Goal: Use online tool/utility: Utilize a website feature to perform a specific function

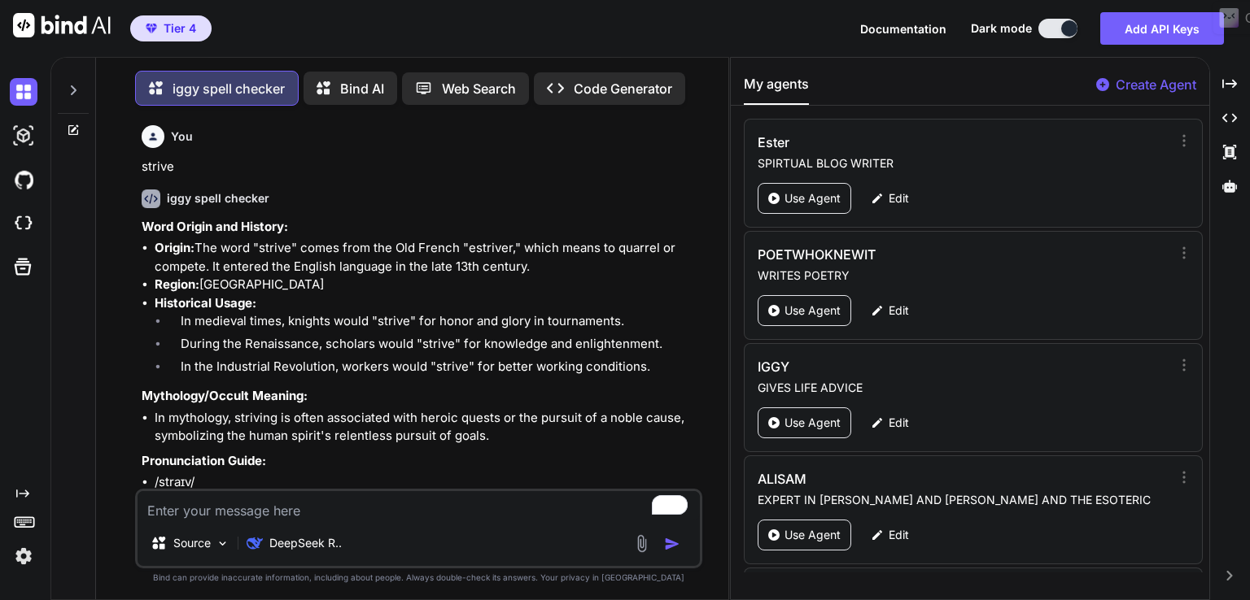
scroll to position [8394, 0]
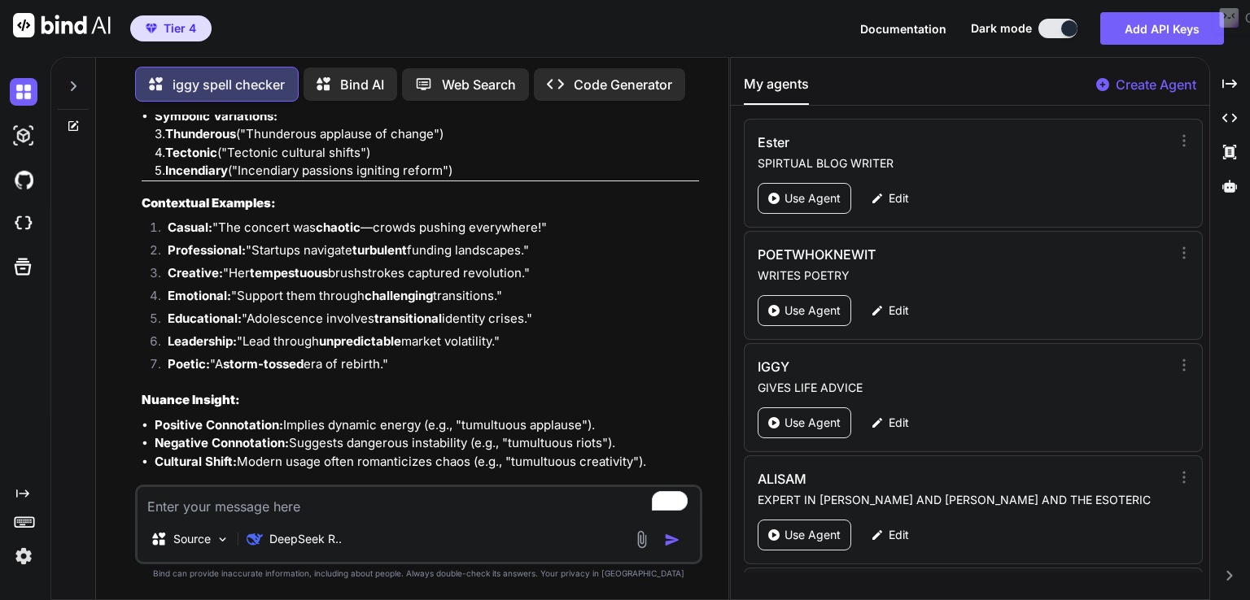
click at [1247, 306] on div "iggy spell checker Bind AI Web Search Created with Pixso. Code Generator You st…" at bounding box center [649, 328] width 1199 height 543
paste textarea "horizons"
type textarea "horizons"
type textarea "x"
type textarea "horizons"
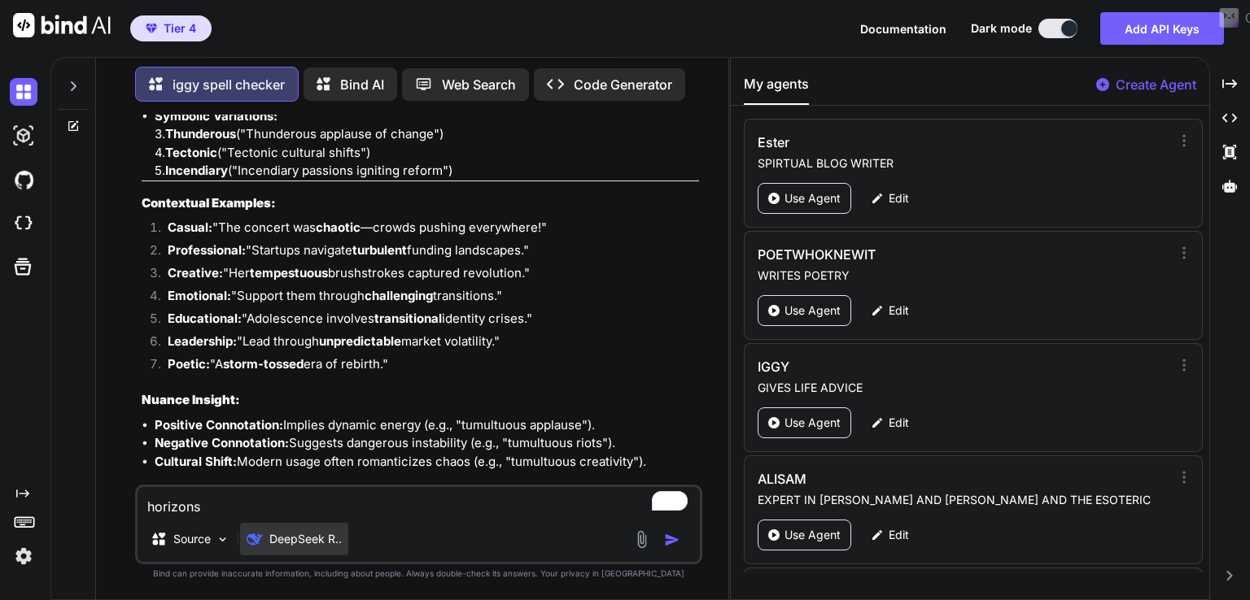
click at [299, 541] on p "DeepSeek R.." at bounding box center [305, 539] width 72 height 16
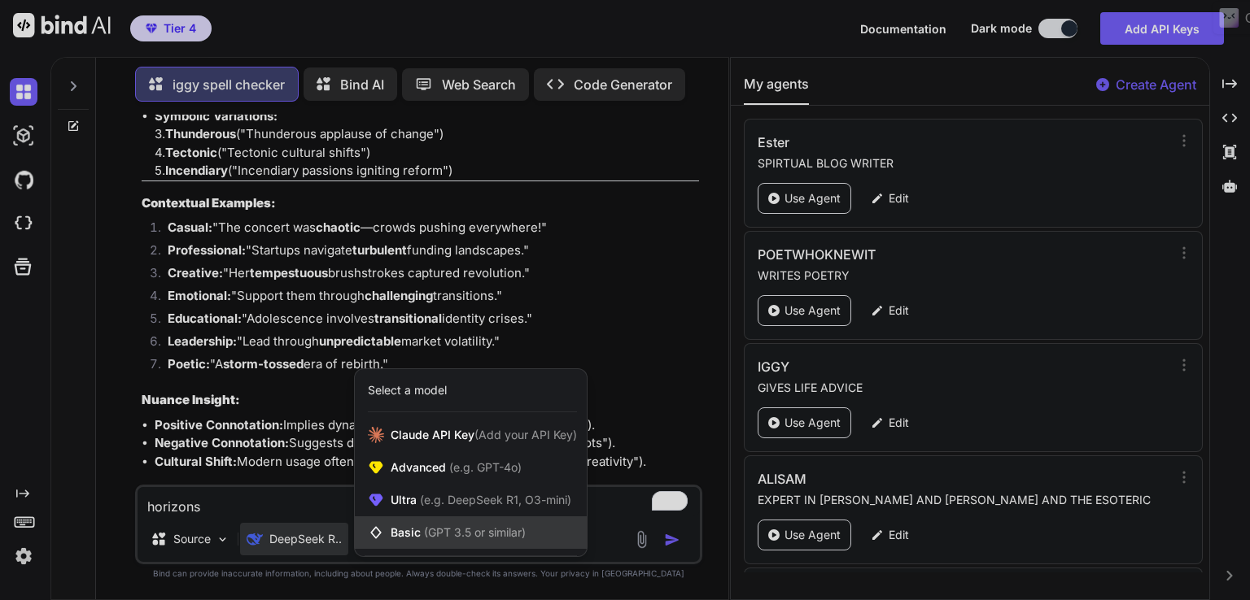
click at [444, 526] on span "(GPT 3.5 or similar)" at bounding box center [475, 533] width 102 height 14
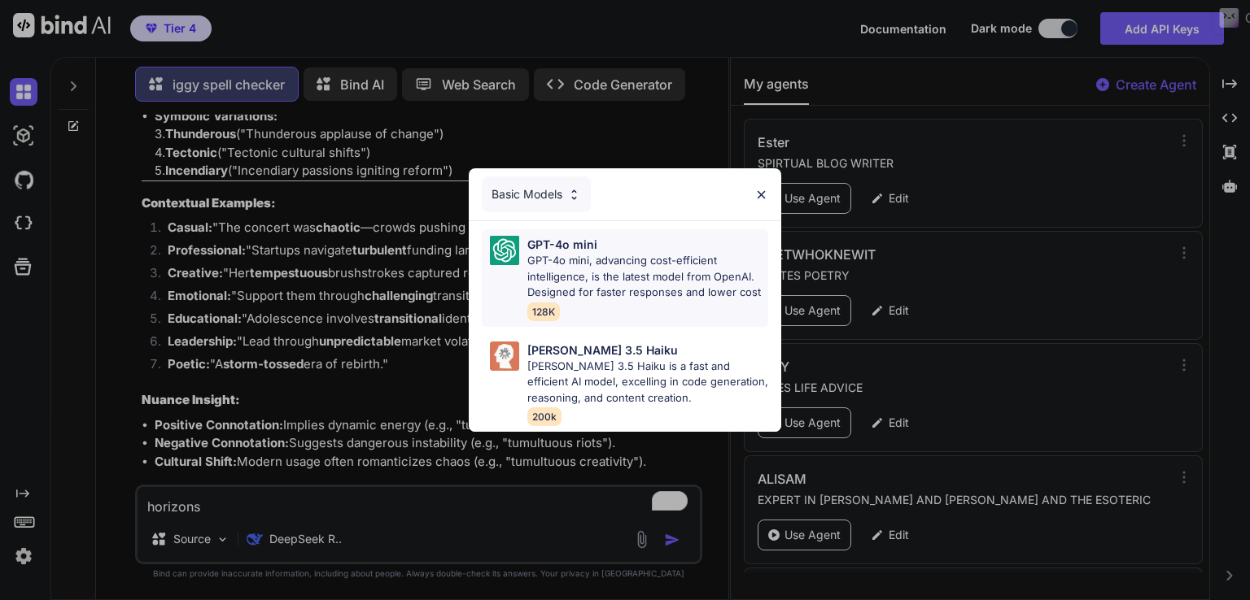
click at [589, 285] on p "GPT-4o mini, advancing cost-efficient intelligence, is the latest model from Op…" at bounding box center [647, 277] width 241 height 48
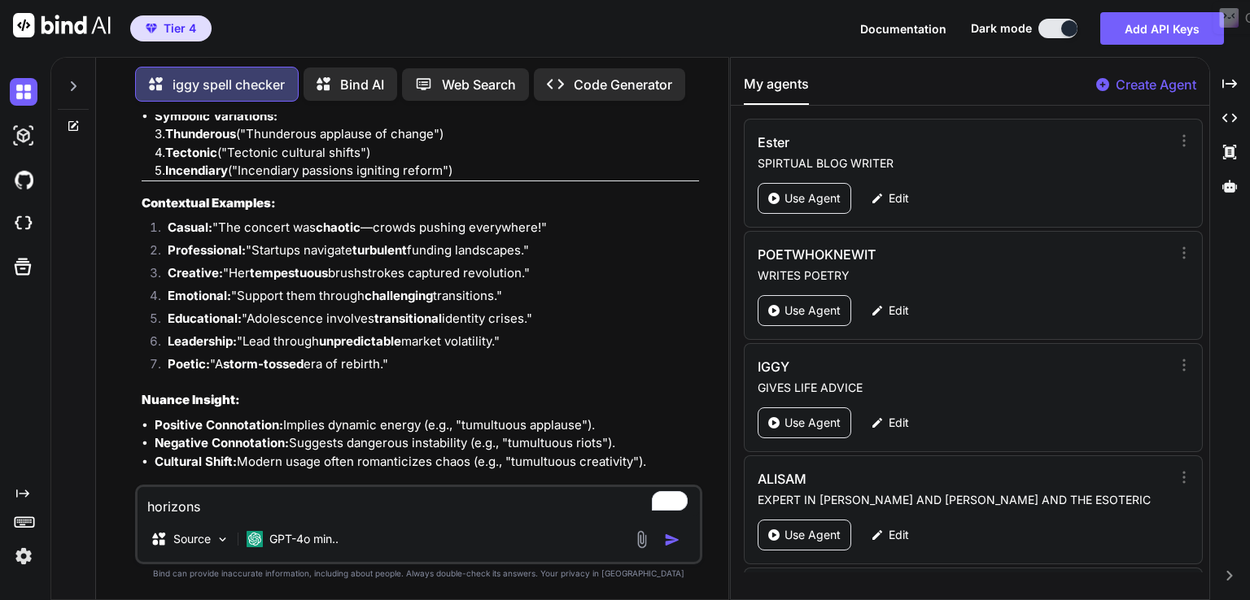
click at [670, 541] on img "button" at bounding box center [672, 540] width 16 height 16
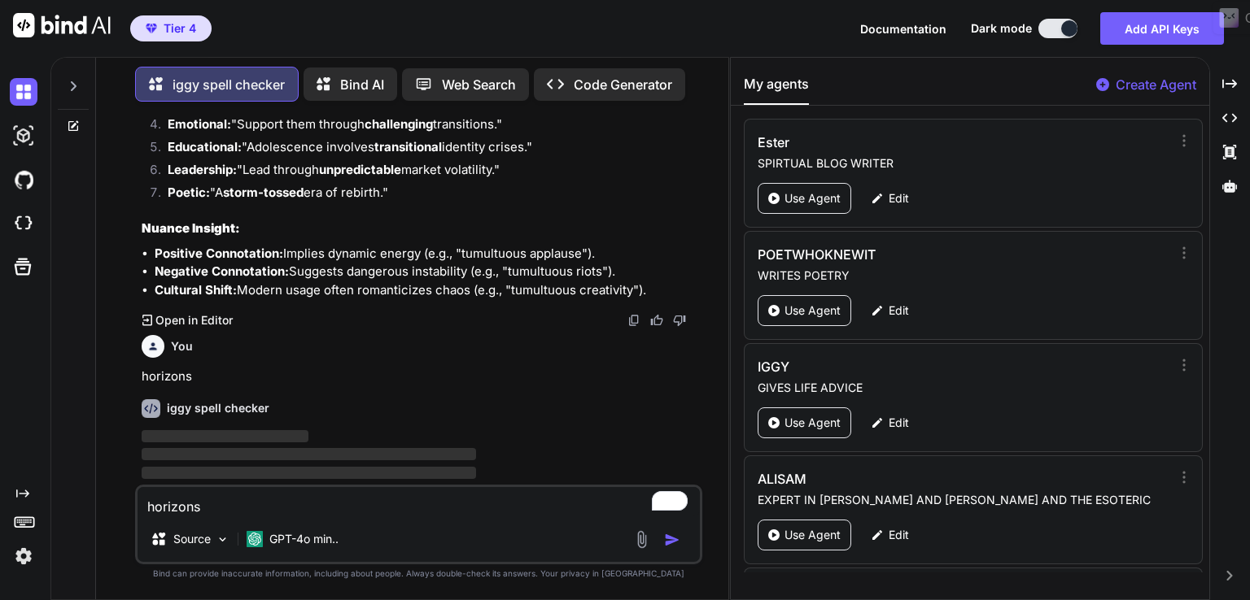
type textarea "x"
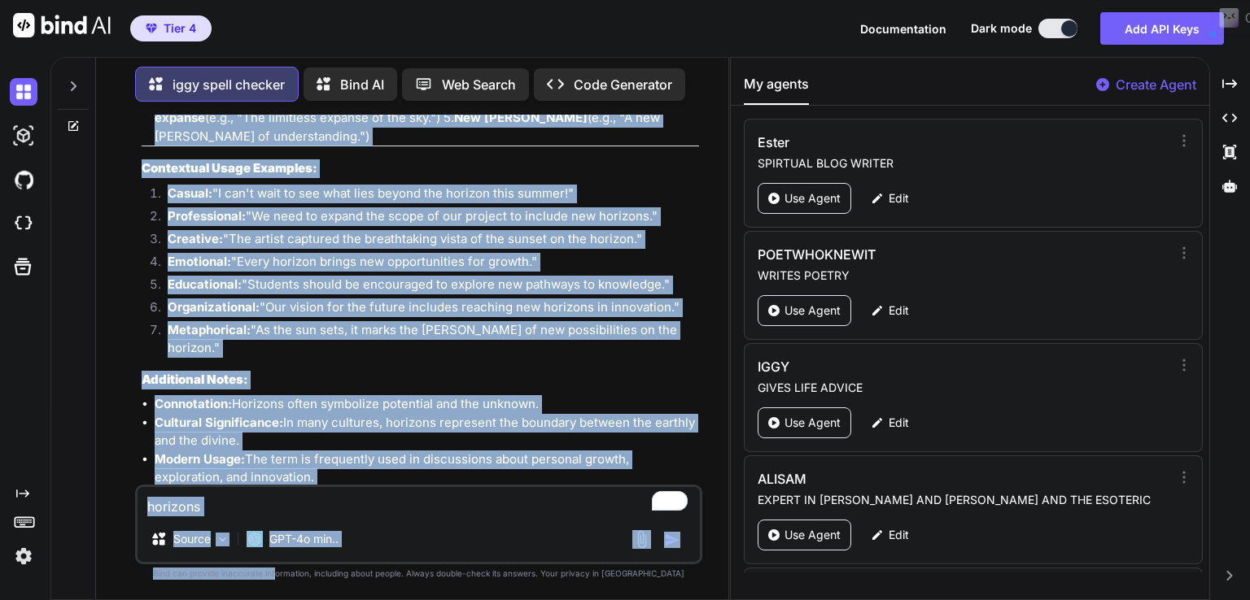
scroll to position [10362, 0]
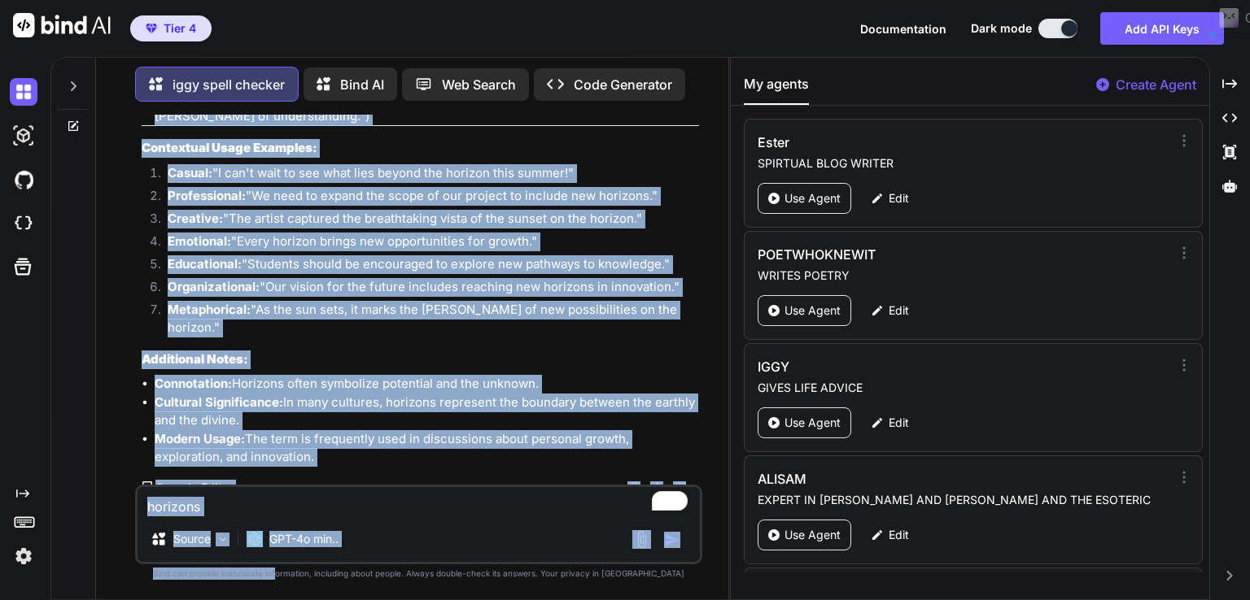
drag, startPoint x: 138, startPoint y: 356, endPoint x: 410, endPoint y: 451, distance: 287.9
click at [410, 451] on div "You strive iggy spell checker Word Origin and History: Origin: The word "strive…" at bounding box center [418, 357] width 567 height 485
copy div "loremips dolo sitam consect Adip Elitse doe Tempori: Utlabo: Etd magn "aliquae"…"
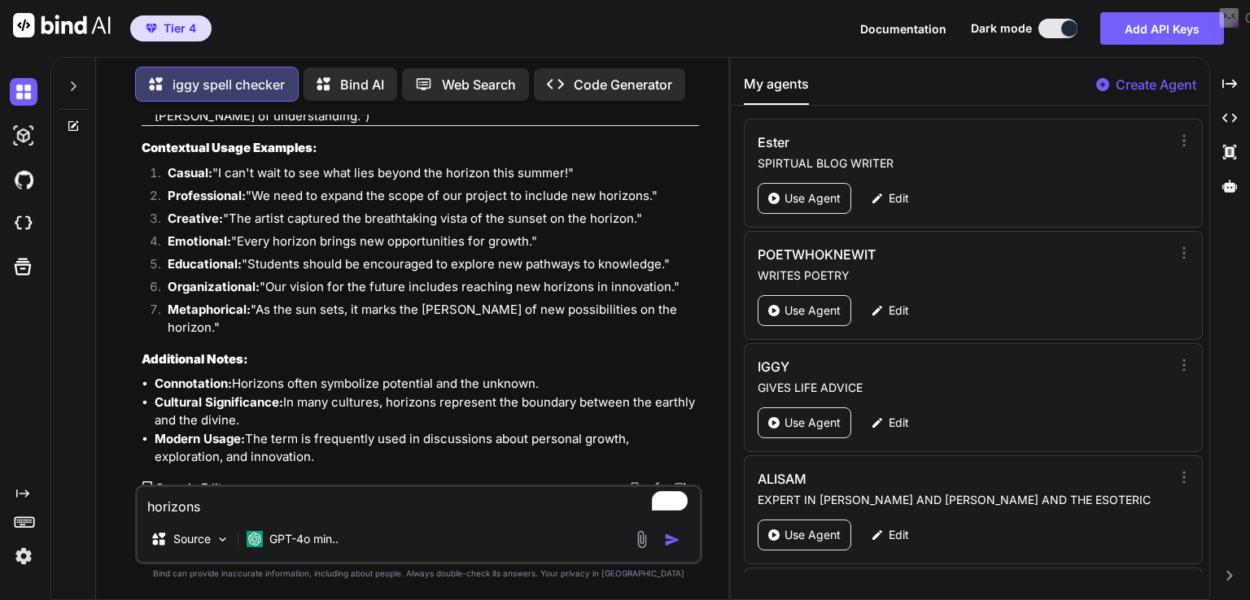
paste textarea "characterised"
type textarea "characterised"
type textarea "x"
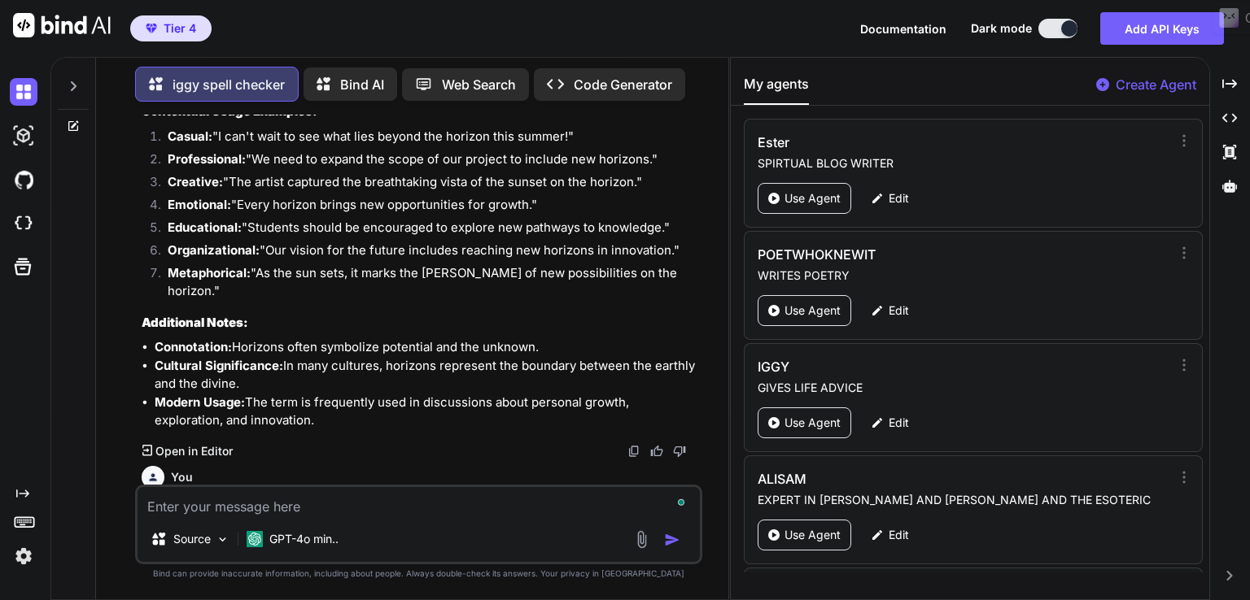
scroll to position [10534, 0]
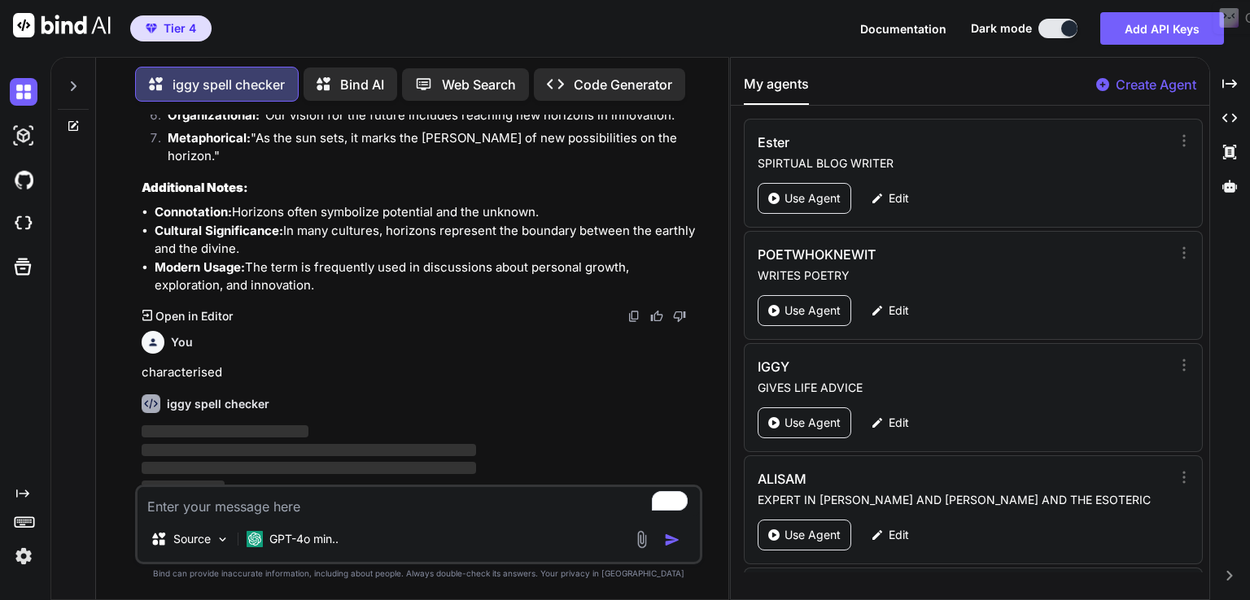
type textarea "x"
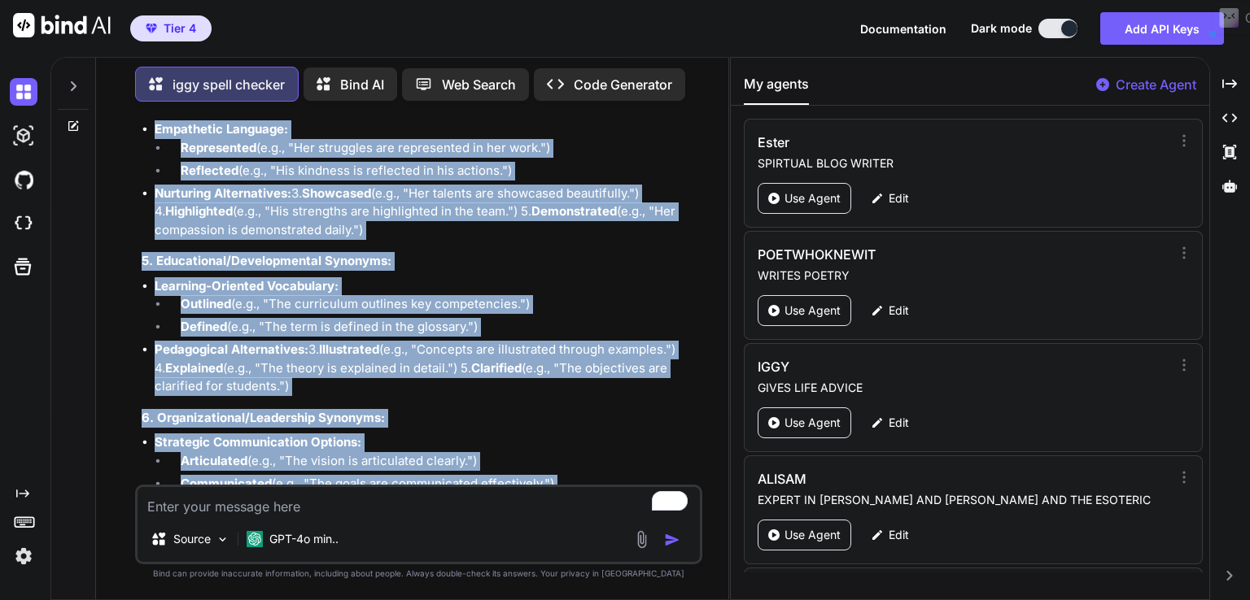
scroll to position [12302, 0]
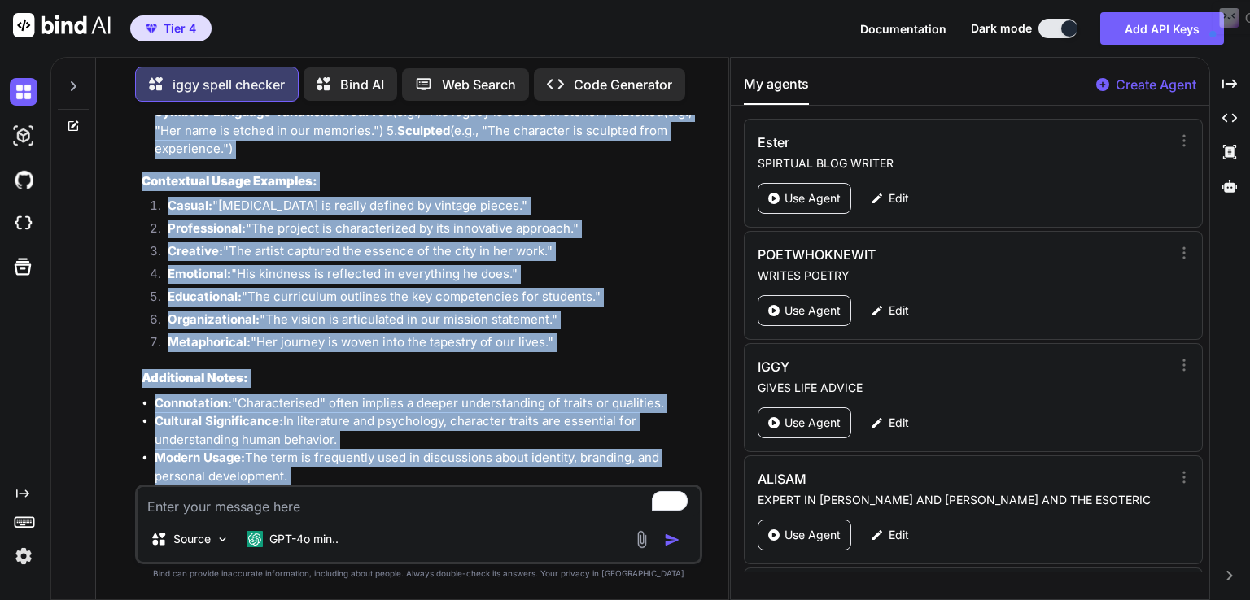
drag, startPoint x: 140, startPoint y: 360, endPoint x: 449, endPoint y: 449, distance: 321.6
click at [449, 449] on div "You strive iggy spell checker Word Origin and History: Origin: The word "strive…" at bounding box center [420, 300] width 564 height 370
copy div "loremipsumdol sita conse adipisc Elit Seddoe tem Incidid: Utlabo: Etd magn "ali…"
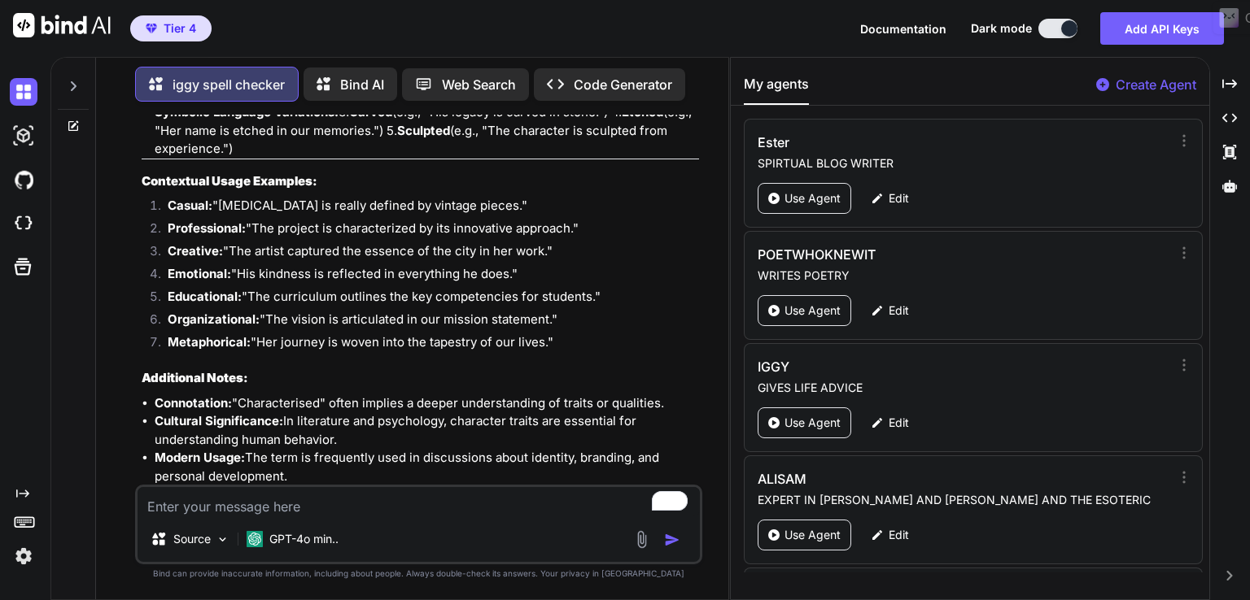
paste textarea "attuned"
type textarea "attuned"
type textarea "x"
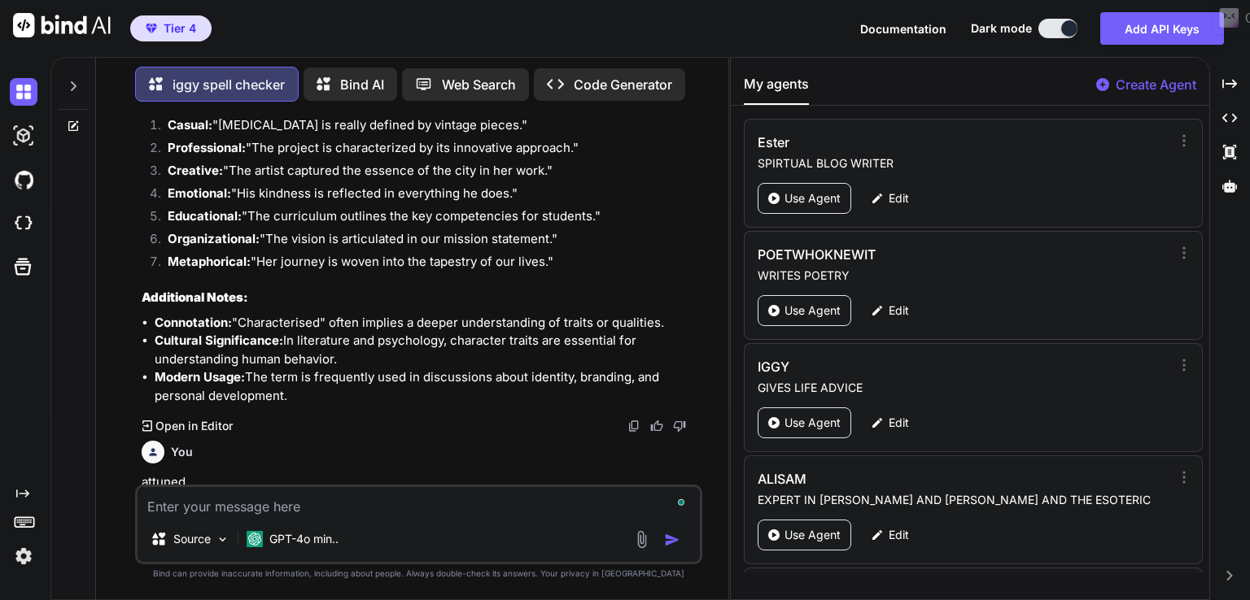
scroll to position [12473, 0]
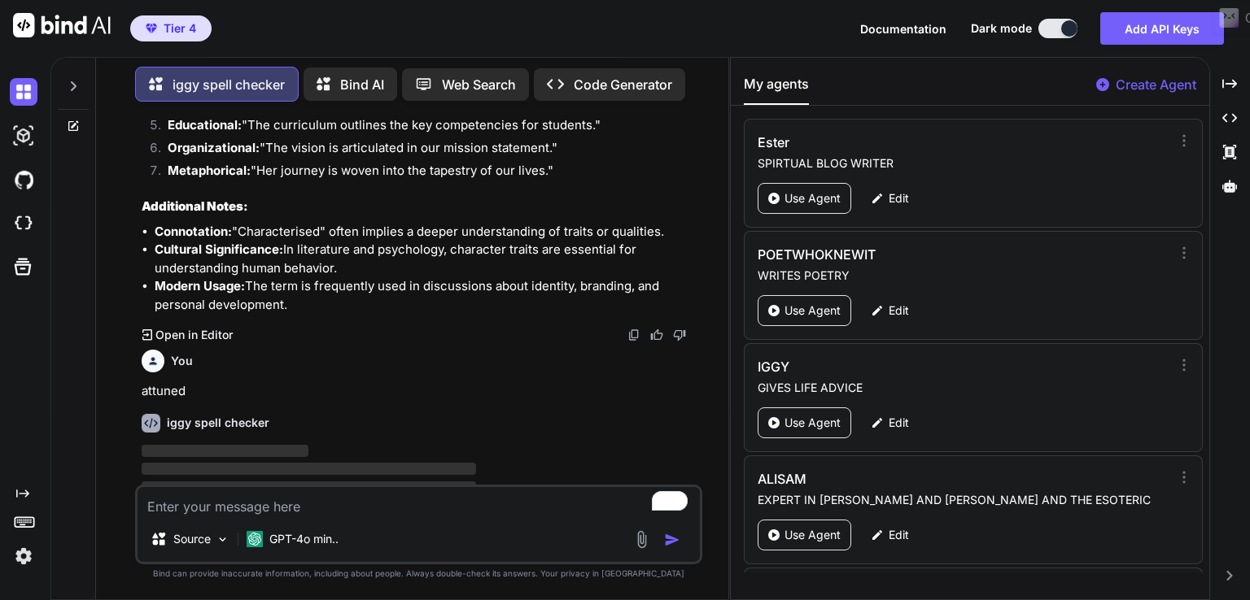
type textarea "x"
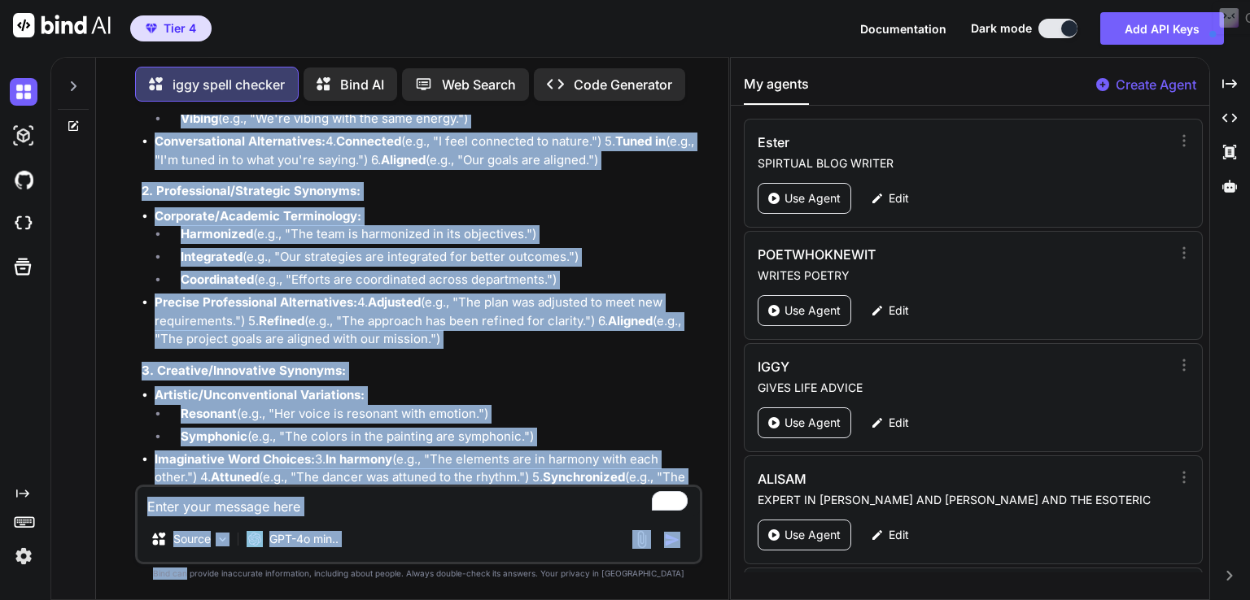
scroll to position [14237, 0]
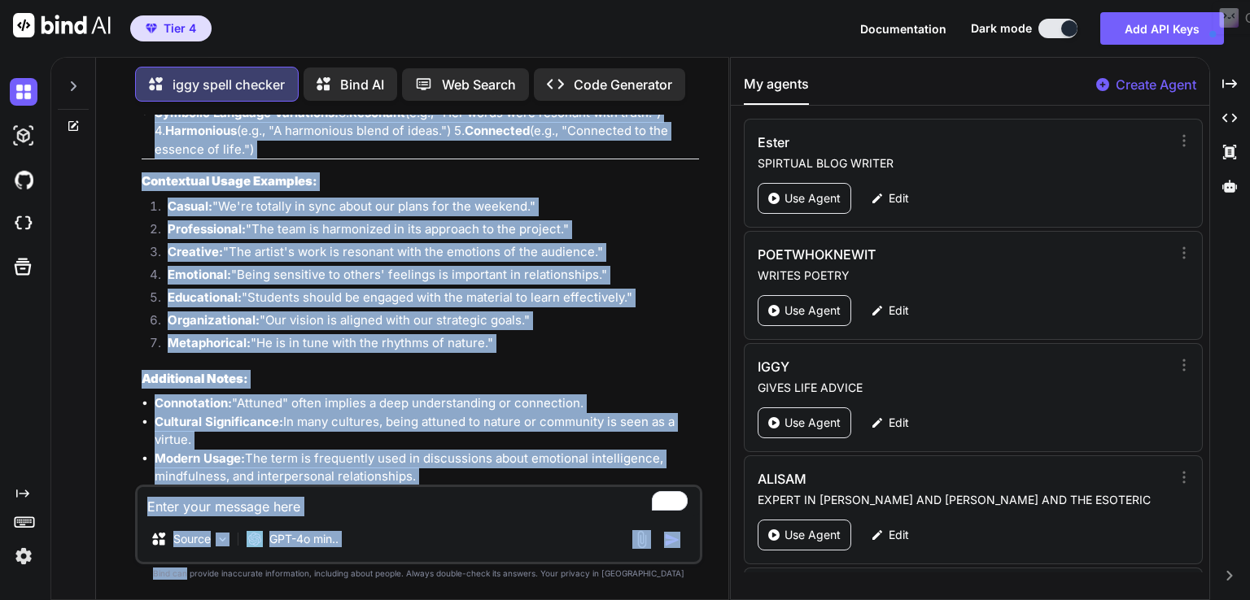
drag, startPoint x: 141, startPoint y: 358, endPoint x: 420, endPoint y: 452, distance: 294.6
click at [420, 452] on div "You strive iggy spell checker Word Origin and History: Origin: The word "strive…" at bounding box center [420, 300] width 564 height 370
copy div "loremip dolo sitam consect Adip Elitse doe Tempori: Utlabo: Etd magn "aliquae" …"
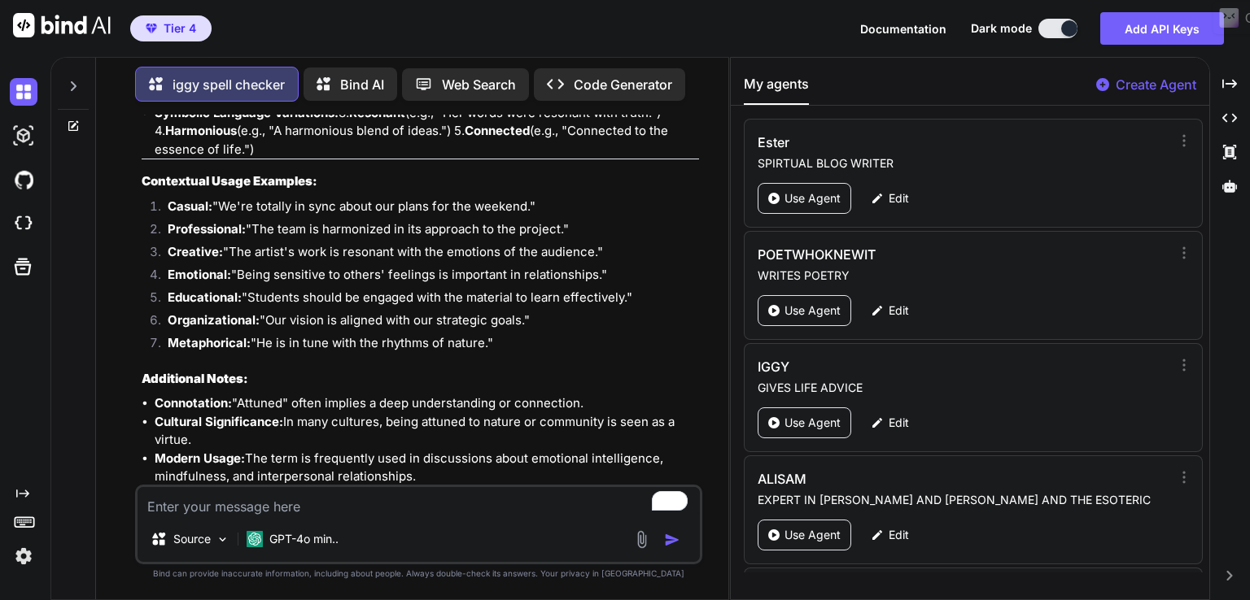
paste textarea "expansive"
type textarea "expansive"
type textarea "x"
type textarea "expansive"
click at [665, 532] on img "button" at bounding box center [672, 540] width 16 height 16
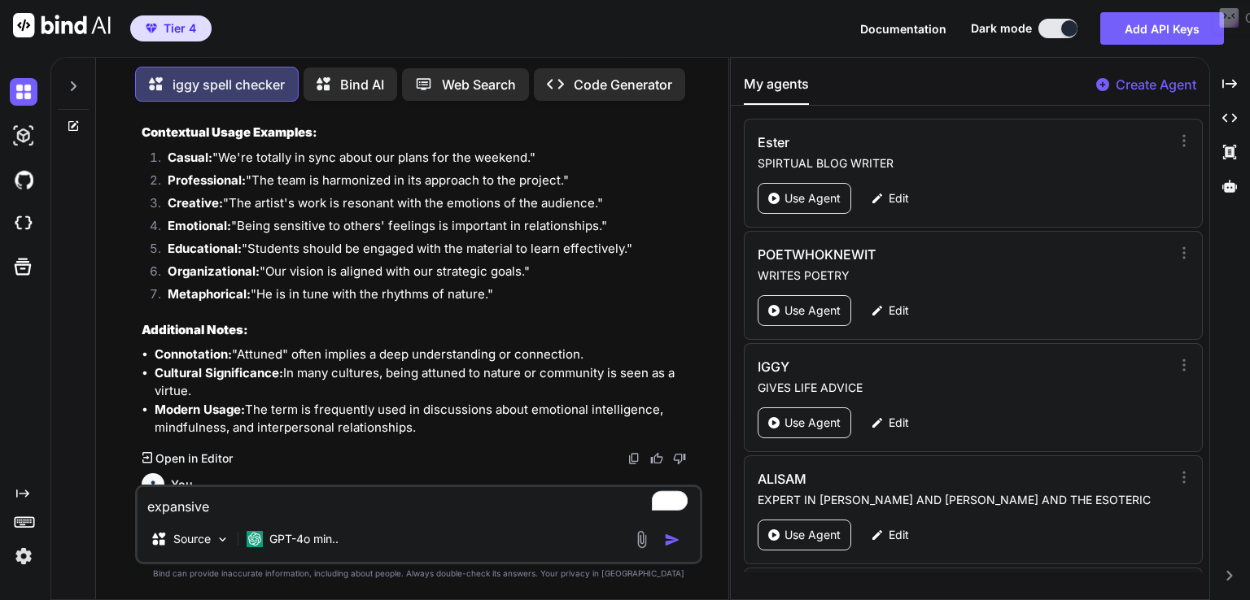
scroll to position [14410, 0]
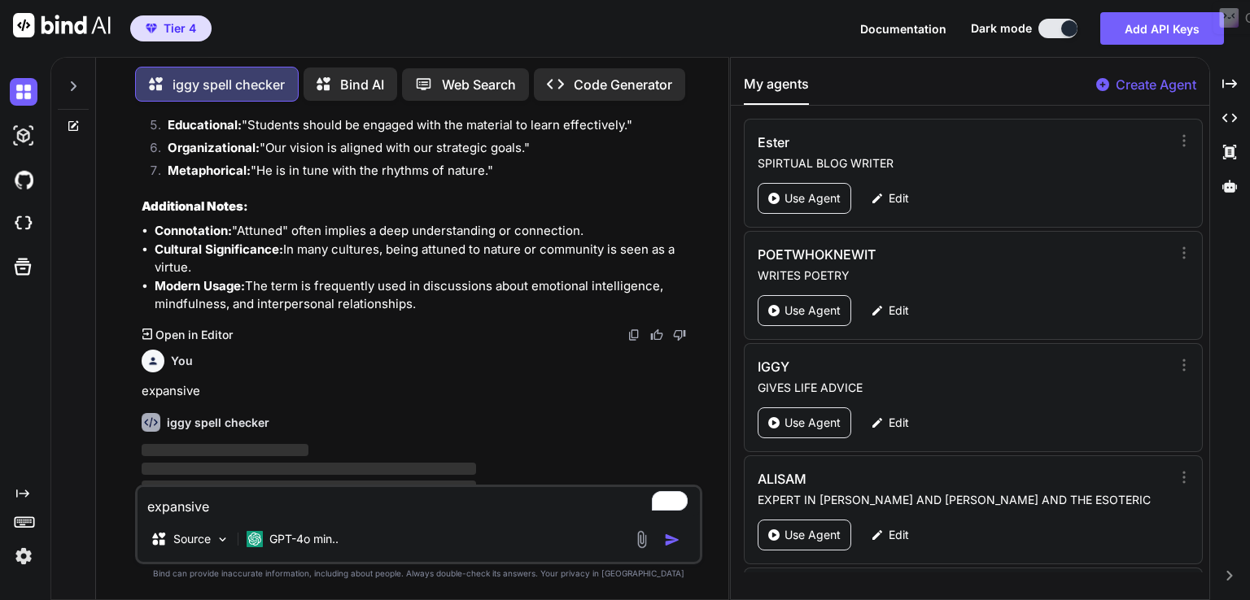
type textarea "x"
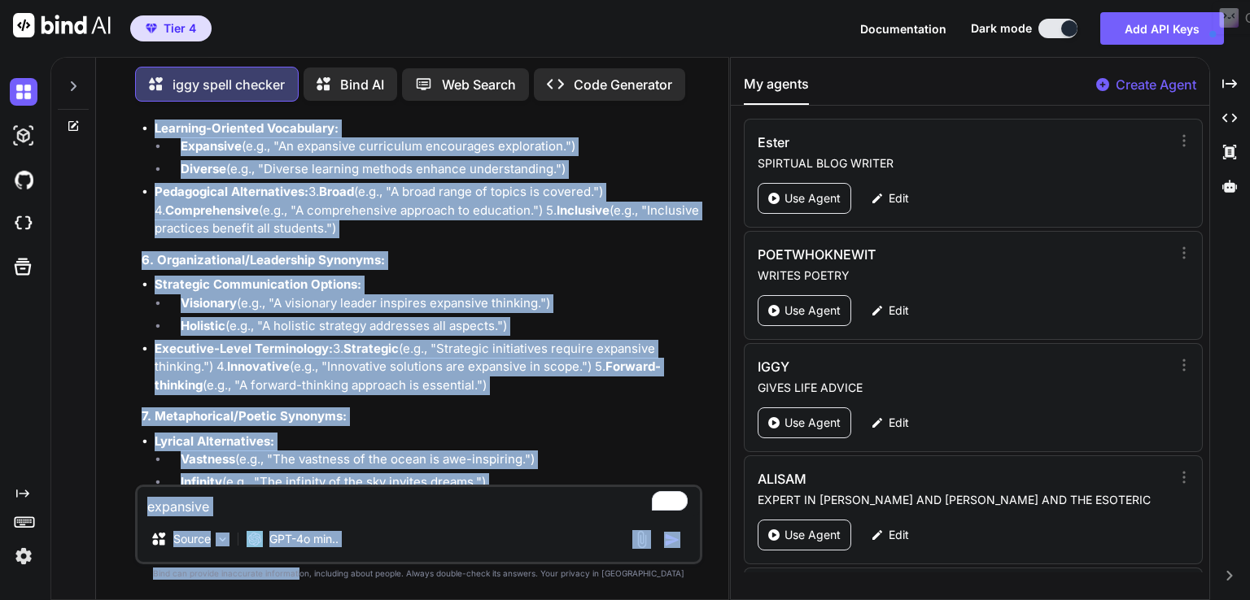
scroll to position [16187, 0]
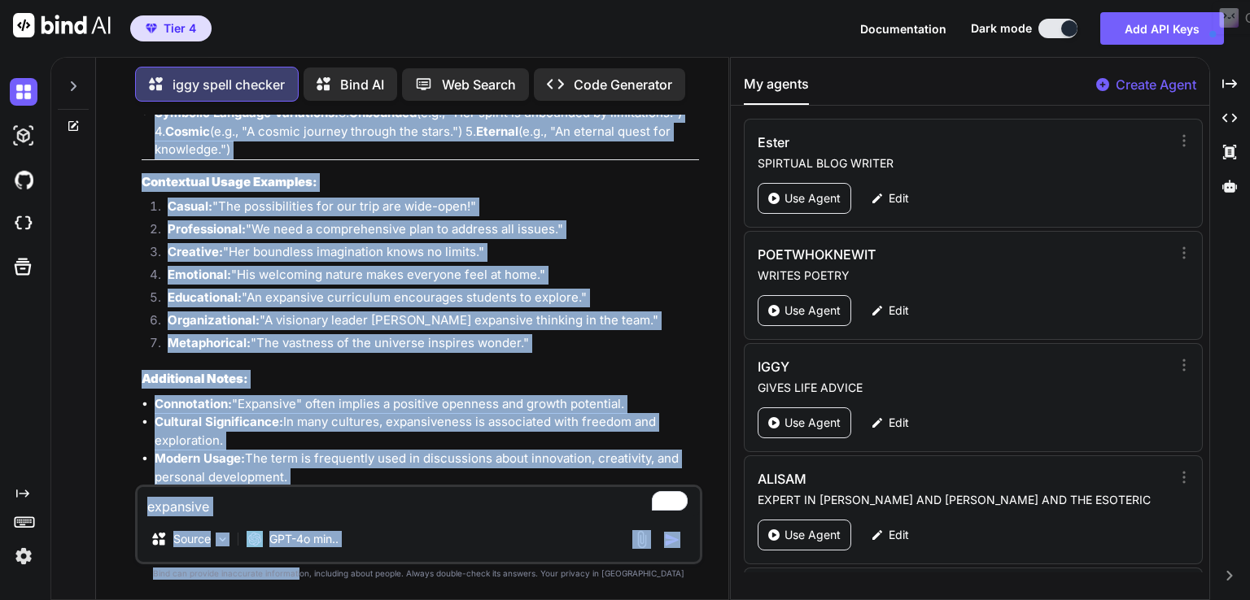
drag, startPoint x: 137, startPoint y: 360, endPoint x: 454, endPoint y: 452, distance: 329.8
click at [454, 452] on div "You strive iggy spell checker Word Origin and History: Origin: The word "strive…" at bounding box center [420, 300] width 564 height 370
copy div "loremipsu dolo sitam consect Adip Elitse doe Tempori: Utlabo: Etd magn "aliquae…"
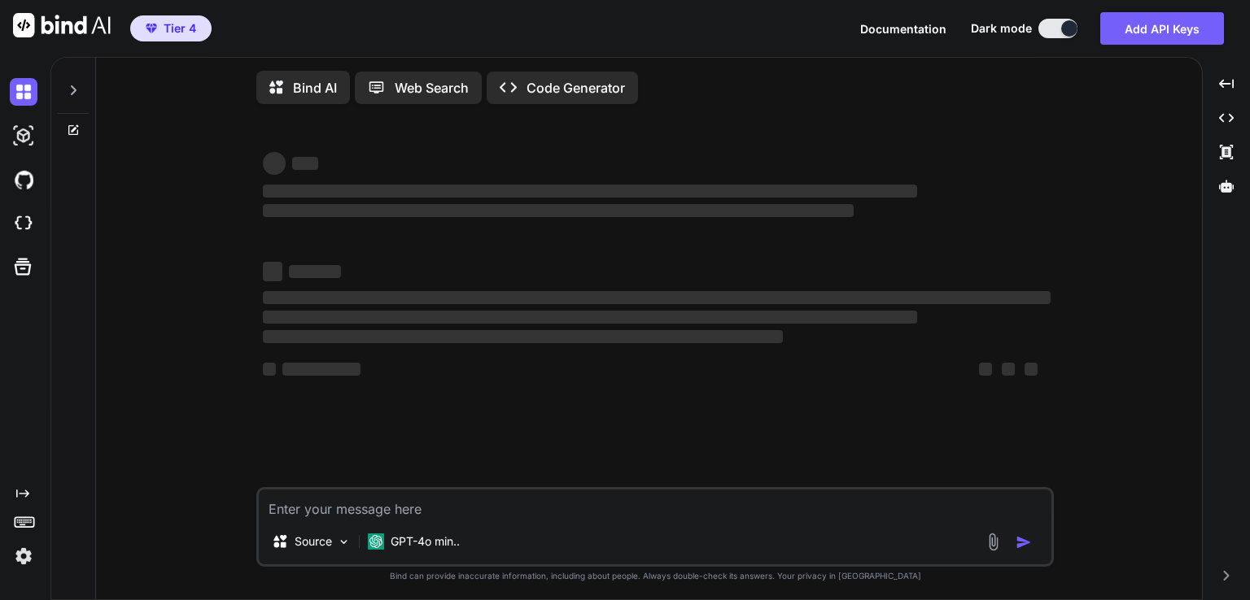
type textarea "x"
